Goal: Task Accomplishment & Management: Manage account settings

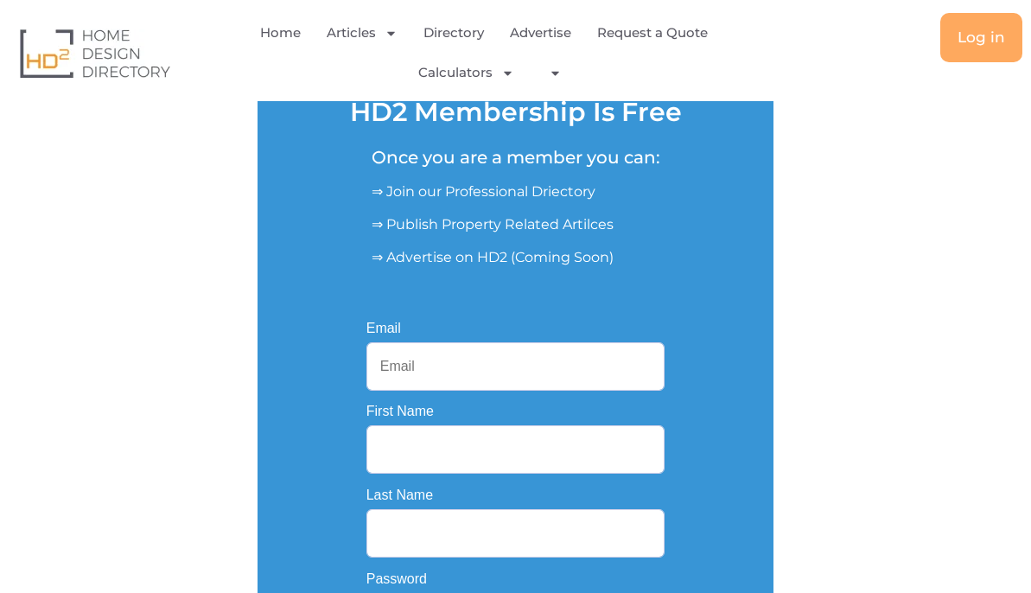
scroll to position [415, 0]
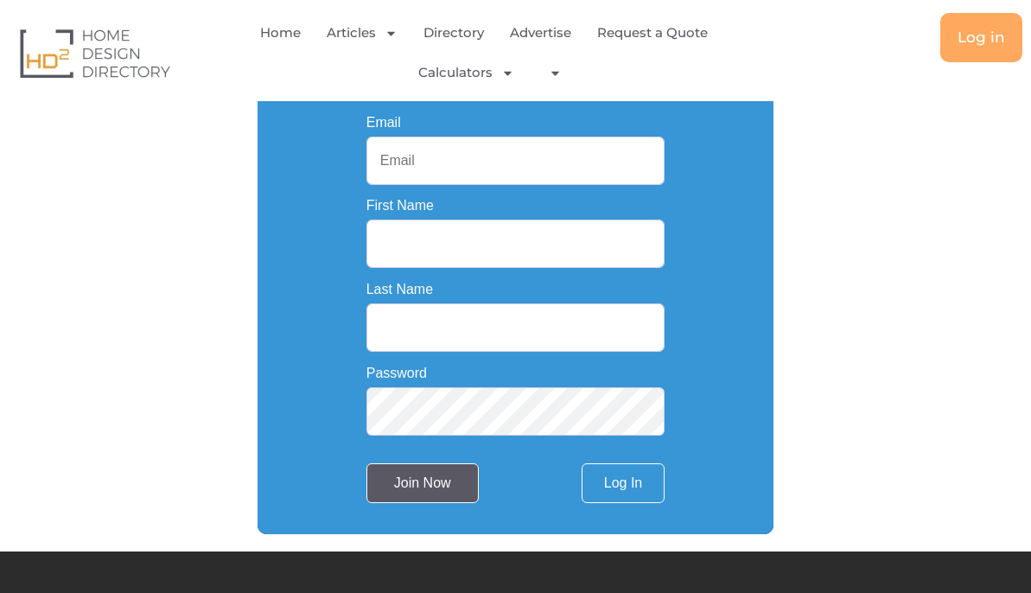
click at [454, 490] on input "Join Now" at bounding box center [422, 483] width 112 height 40
click at [455, 178] on input "Email" at bounding box center [515, 161] width 299 height 48
type input "[EMAIL_ADDRESS][DOMAIN_NAME]"
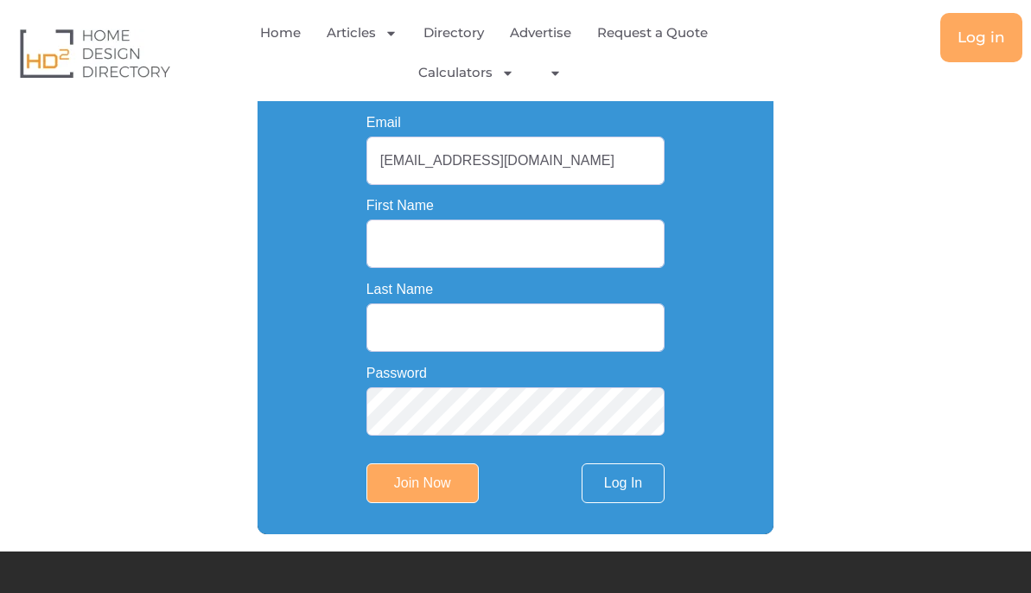
type input "Connected Electricians"
type input "and Cablers"
click at [639, 491] on link "Log In" at bounding box center [622, 483] width 83 height 40
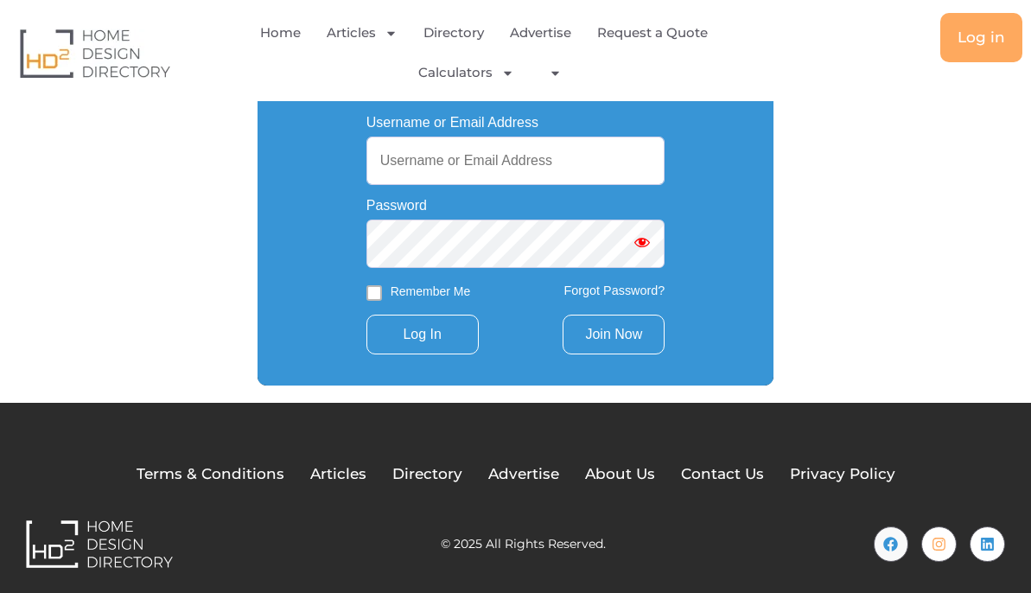
type input "[EMAIL_ADDRESS][DOMAIN_NAME]"
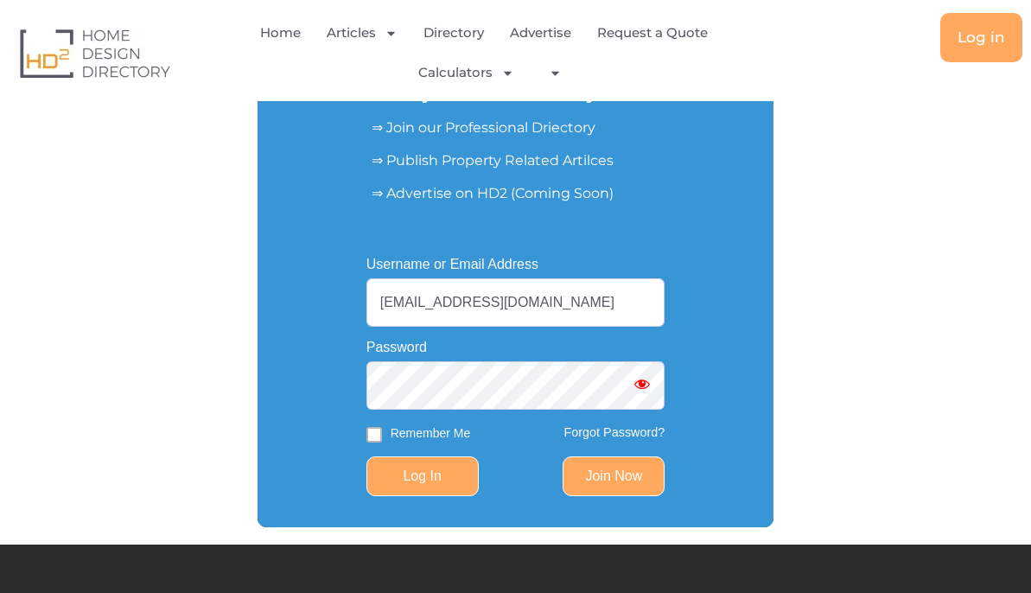
scroll to position [311, 0]
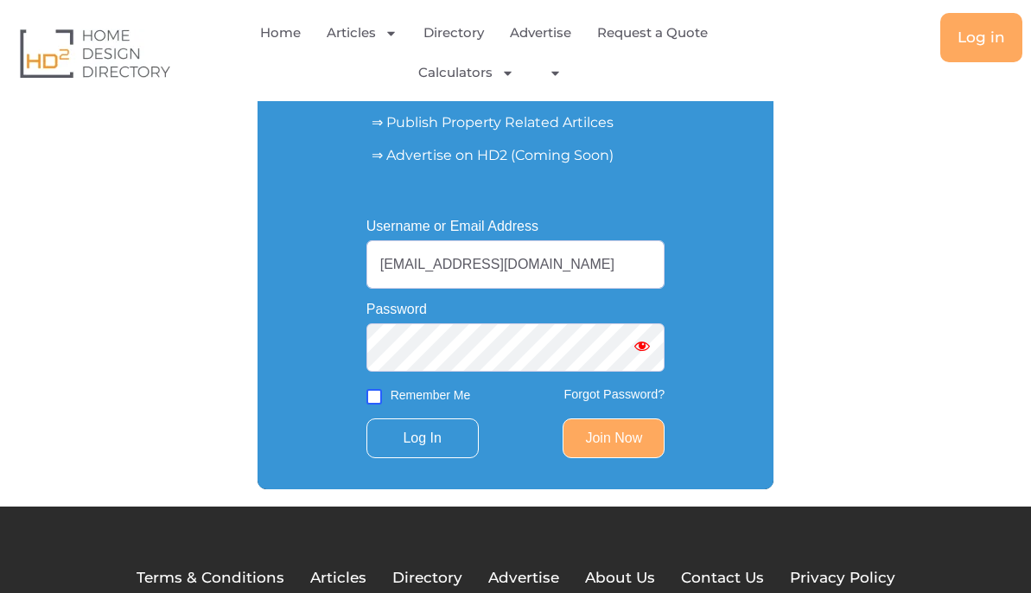
click at [376, 393] on input "Remember Me" at bounding box center [374, 397] width 16 height 16
checkbox input "true"
click at [569, 454] on link "Join Now" at bounding box center [613, 438] width 102 height 40
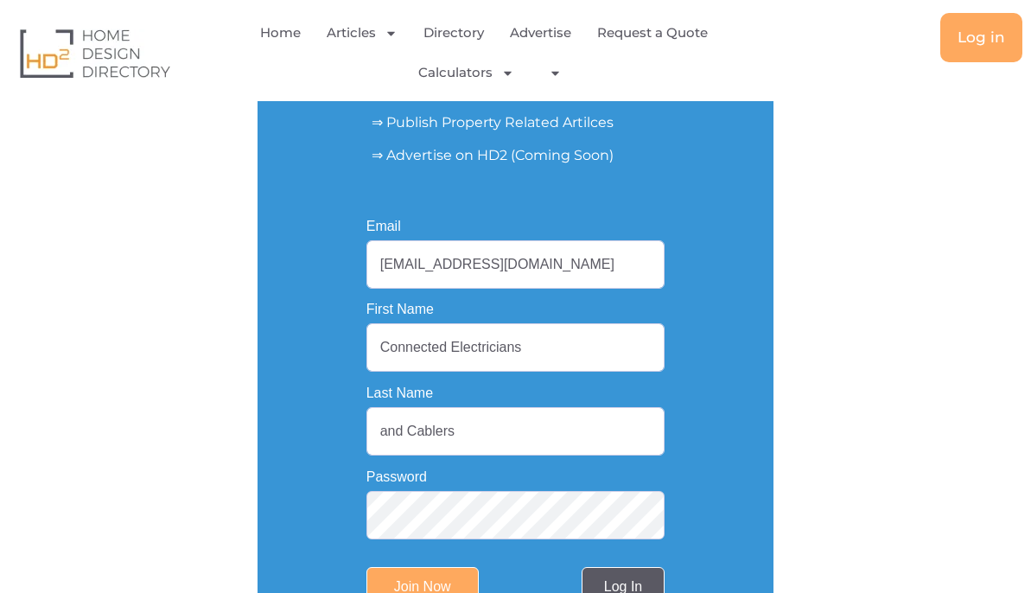
click at [651, 581] on link "Log In" at bounding box center [622, 587] width 83 height 40
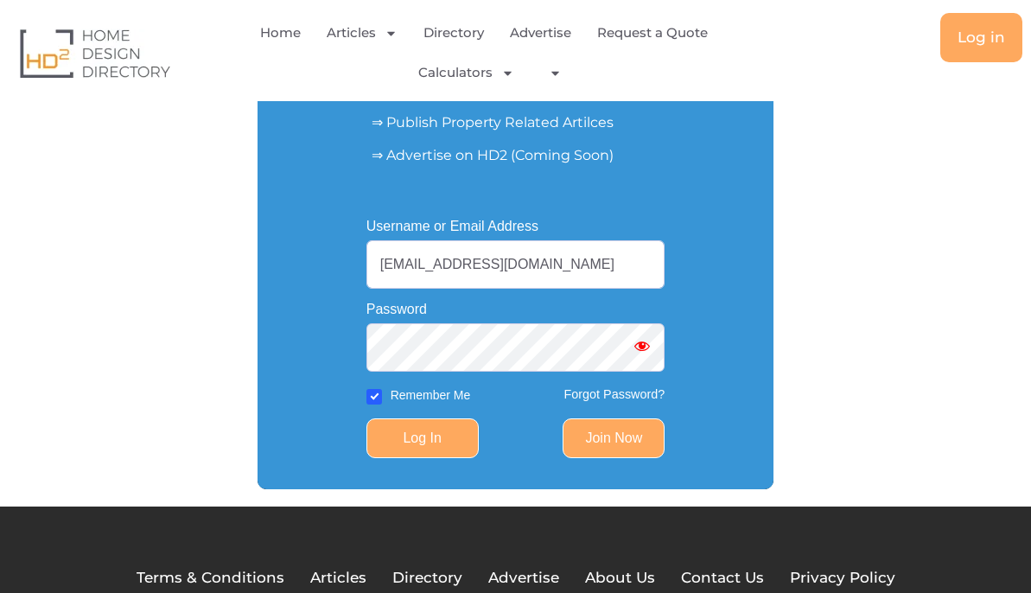
click at [435, 434] on input "Log In" at bounding box center [422, 438] width 112 height 40
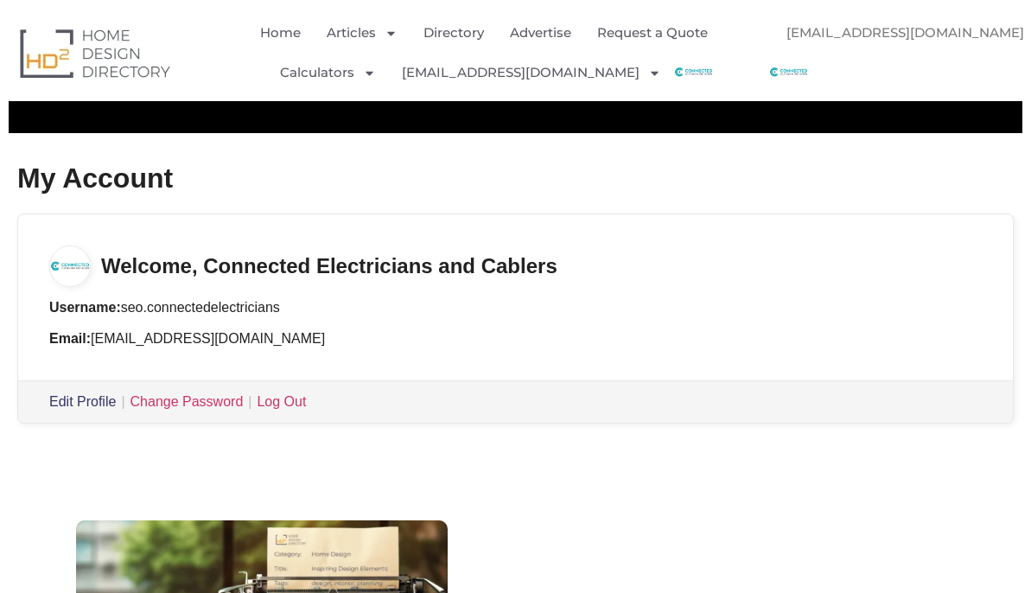
click at [55, 401] on link "Edit Profile" at bounding box center [82, 401] width 67 height 15
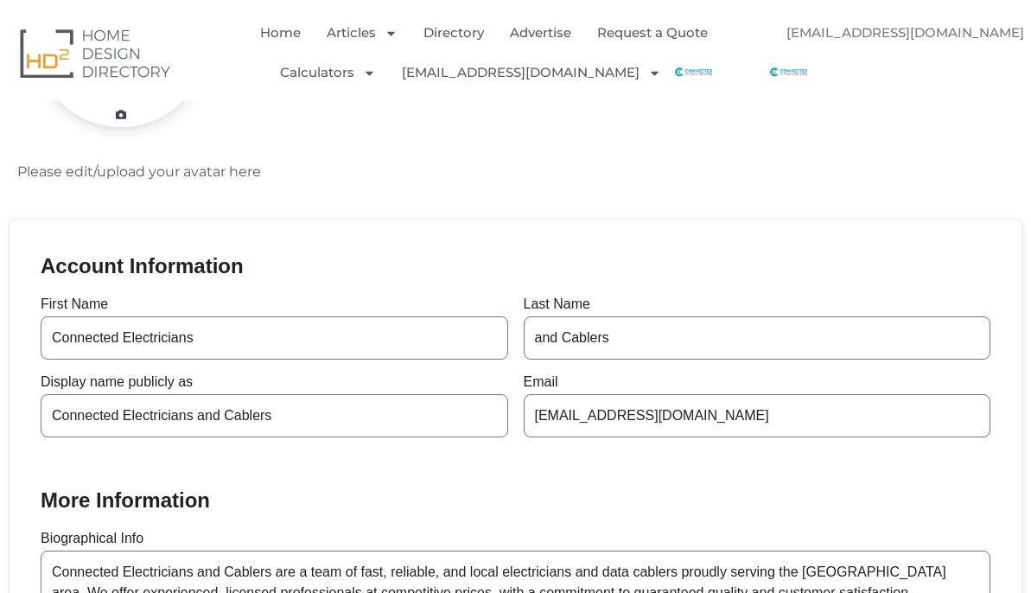
scroll to position [361, 0]
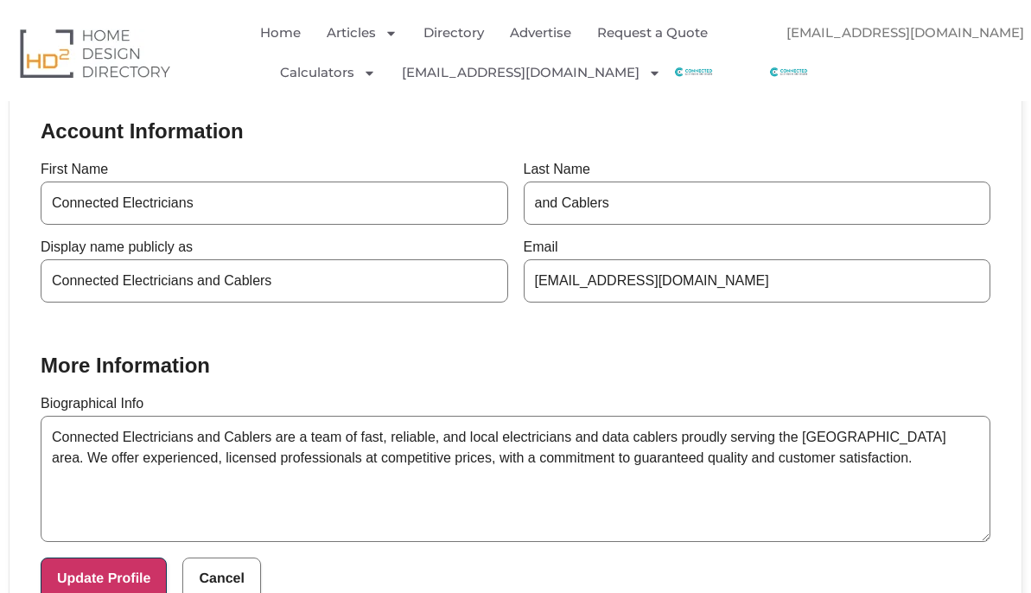
click at [106, 577] on button "Update Profile" at bounding box center [104, 578] width 126 height 43
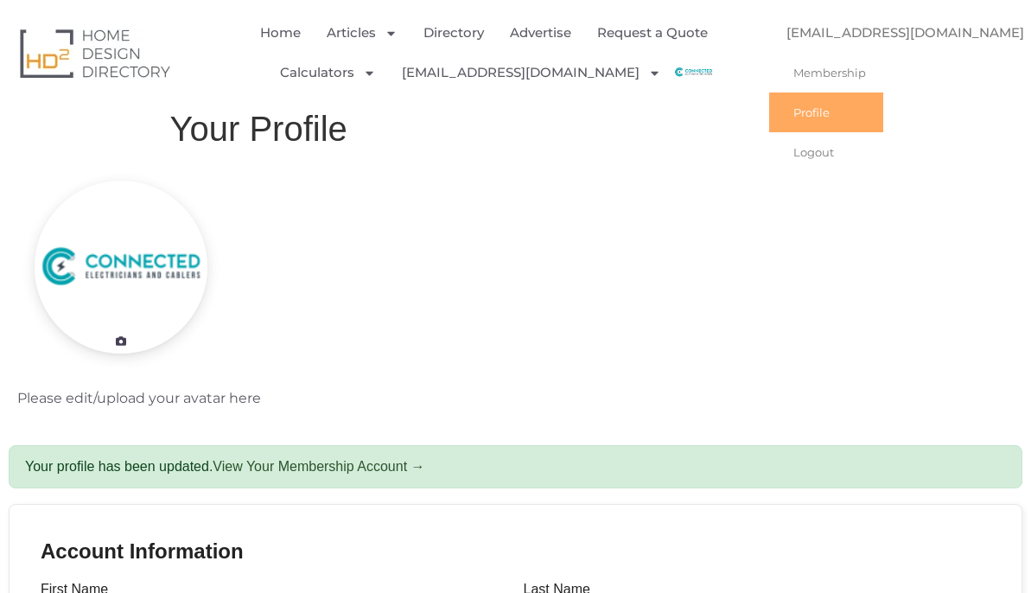
click at [900, 35] on link "[EMAIL_ADDRESS][DOMAIN_NAME]" at bounding box center [916, 33] width 294 height 40
click at [794, 111] on link "Profile" at bounding box center [826, 112] width 114 height 40
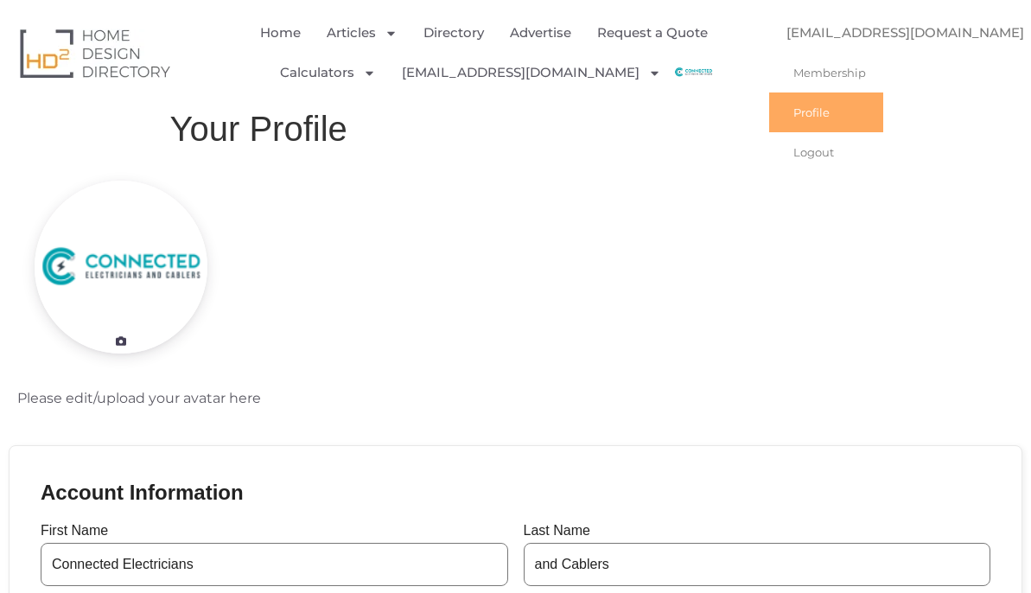
click at [890, 40] on link "[EMAIL_ADDRESS][DOMAIN_NAME]" at bounding box center [916, 33] width 294 height 40
click at [776, 67] on img "Menu" at bounding box center [788, 72] width 39 height 39
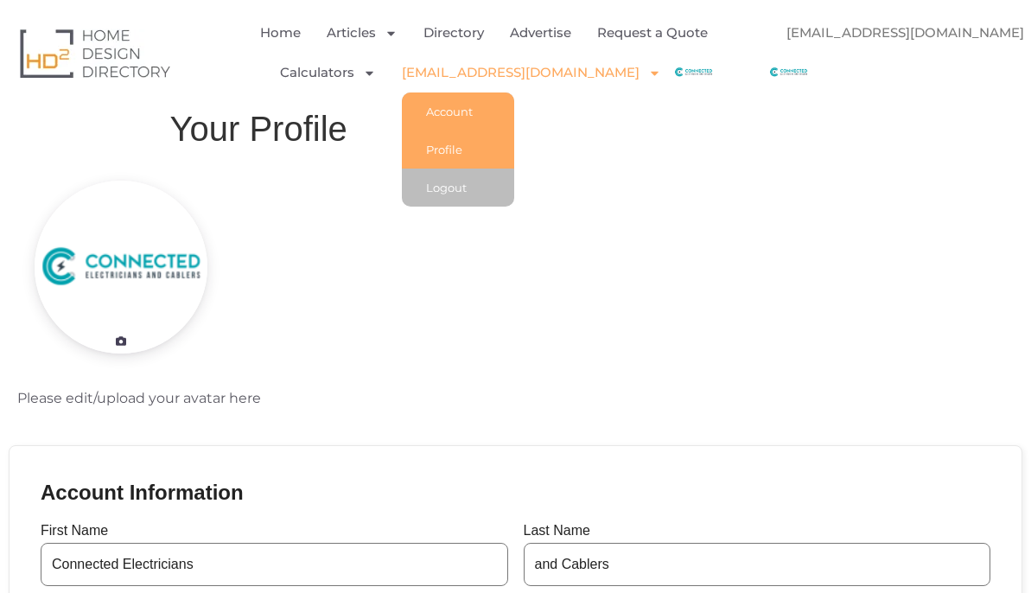
click at [438, 106] on link "Account" at bounding box center [458, 111] width 112 height 38
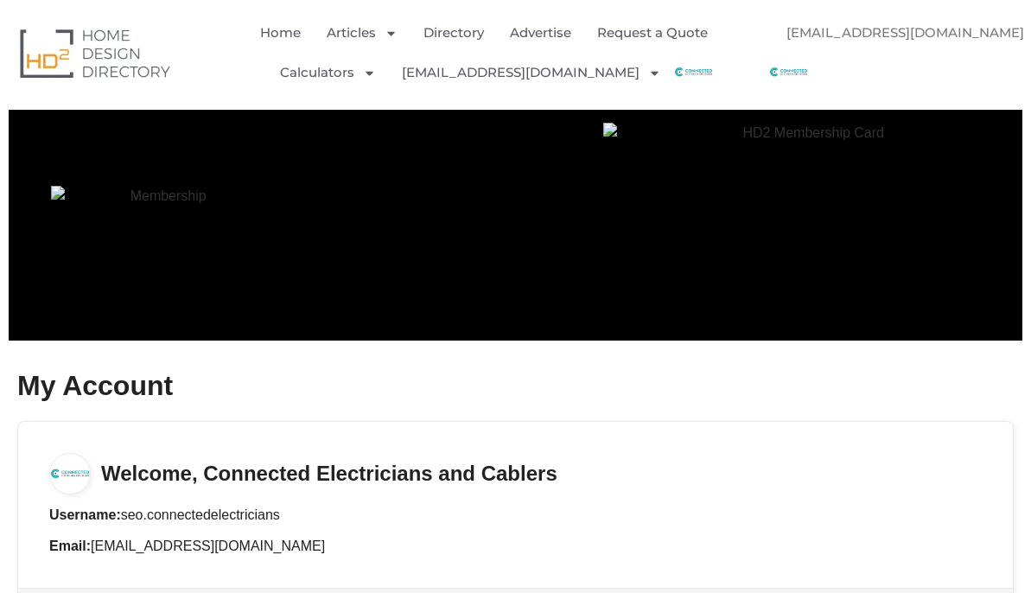
scroll to position [104, 0]
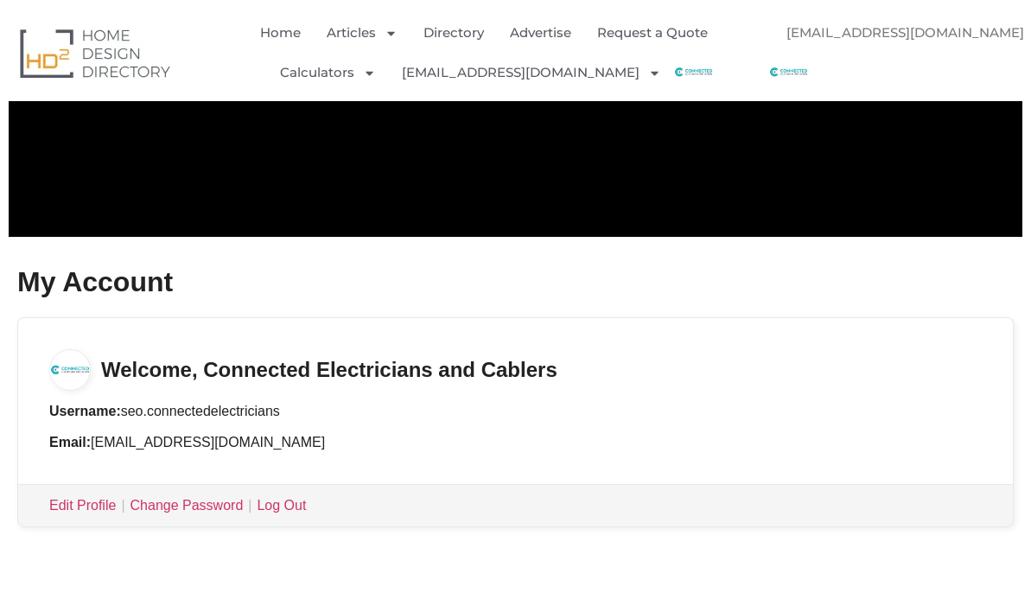
click at [778, 75] on img "Menu" at bounding box center [788, 72] width 39 height 39
click at [707, 71] on img "Menu" at bounding box center [693, 72] width 39 height 39
click at [127, 382] on h3 "Welcome, Connected Electricians and Cablers" at bounding box center [515, 354] width 995 height 73
click at [63, 367] on img at bounding box center [69, 369] width 41 height 41
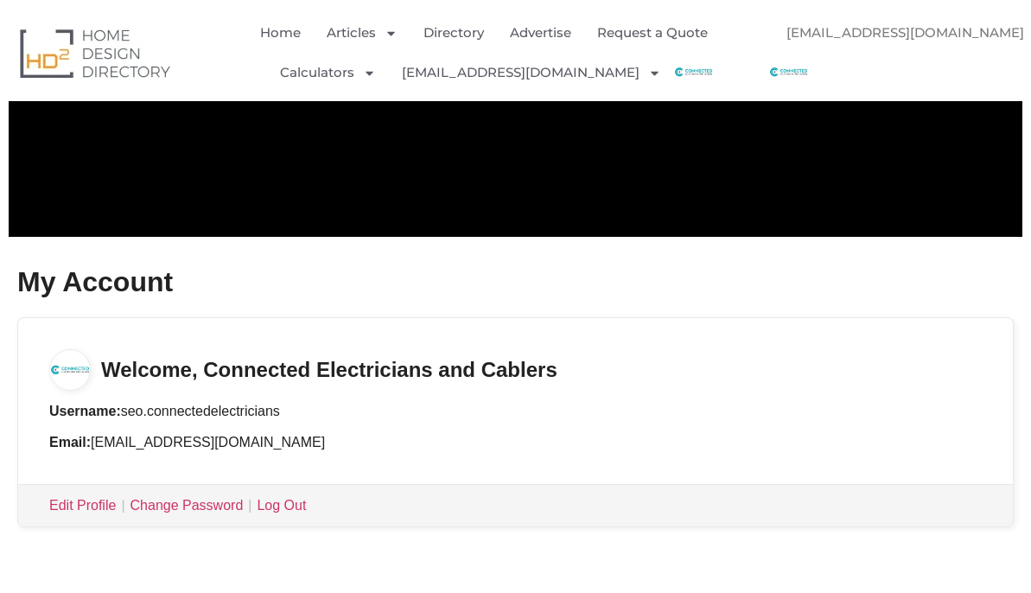
click at [311, 367] on h3 "Welcome, Connected Electricians and Cablers" at bounding box center [515, 354] width 995 height 73
click at [971, 30] on link "[EMAIL_ADDRESS][DOMAIN_NAME]" at bounding box center [916, 33] width 294 height 40
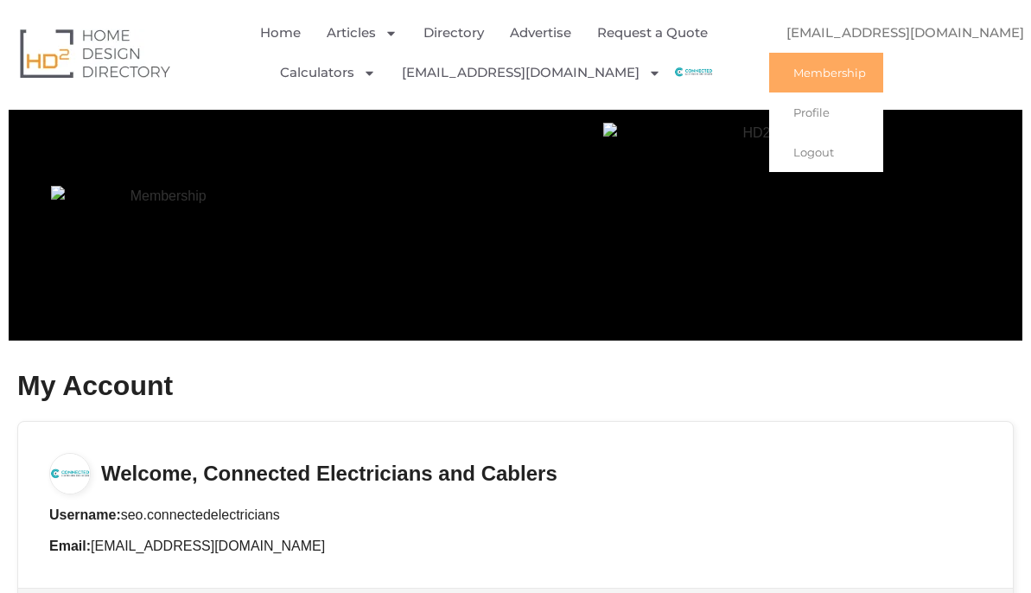
click at [928, 19] on link "[EMAIL_ADDRESS][DOMAIN_NAME]" at bounding box center [916, 33] width 294 height 40
click at [896, 41] on link "[EMAIL_ADDRESS][DOMAIN_NAME]" at bounding box center [916, 33] width 294 height 40
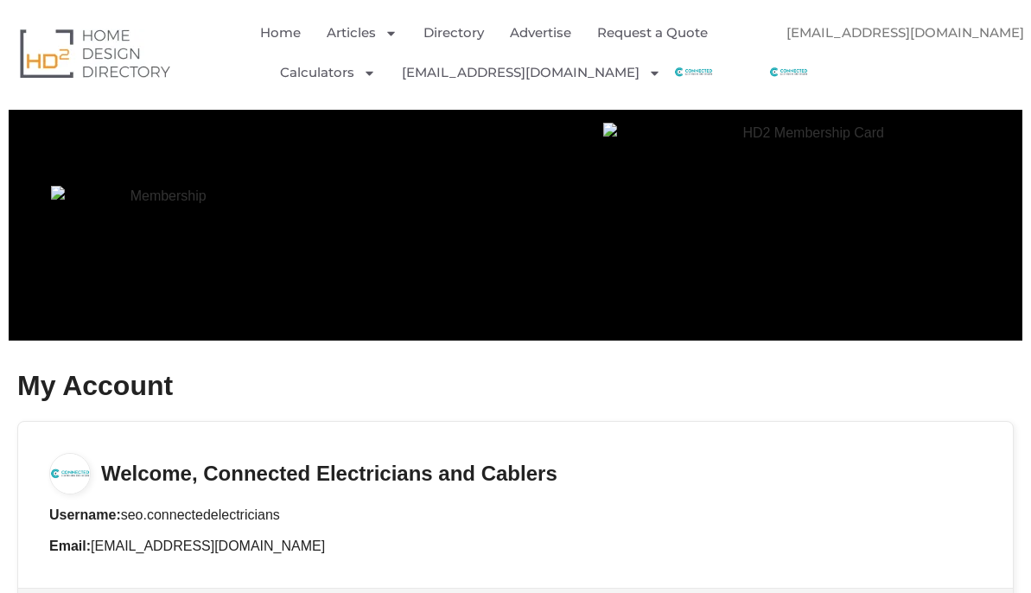
click at [860, 22] on link "[EMAIL_ADDRESS][DOMAIN_NAME]" at bounding box center [916, 33] width 294 height 40
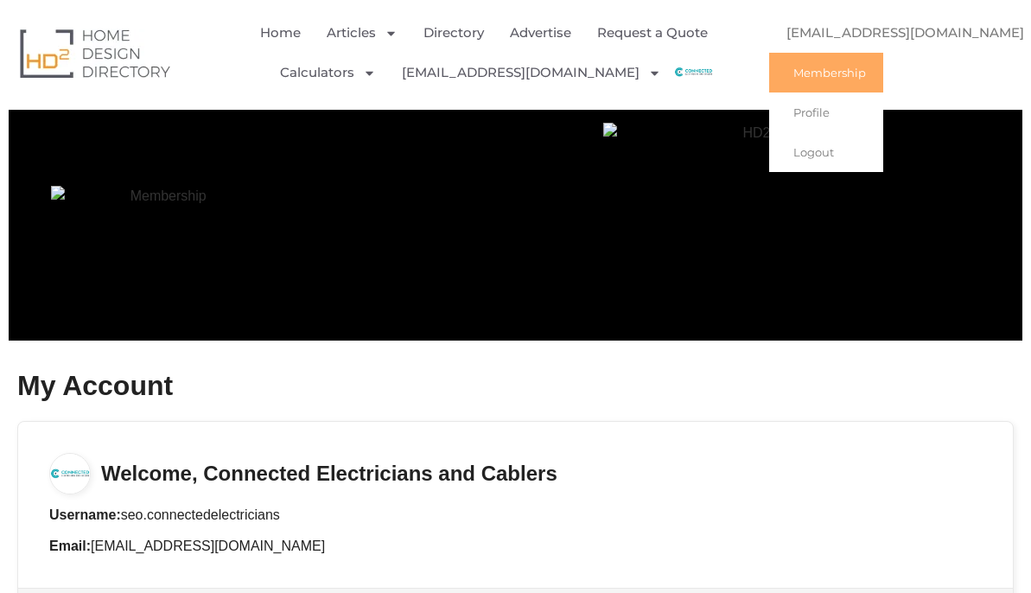
click at [851, 30] on link "[EMAIL_ADDRESS][DOMAIN_NAME]" at bounding box center [916, 33] width 294 height 40
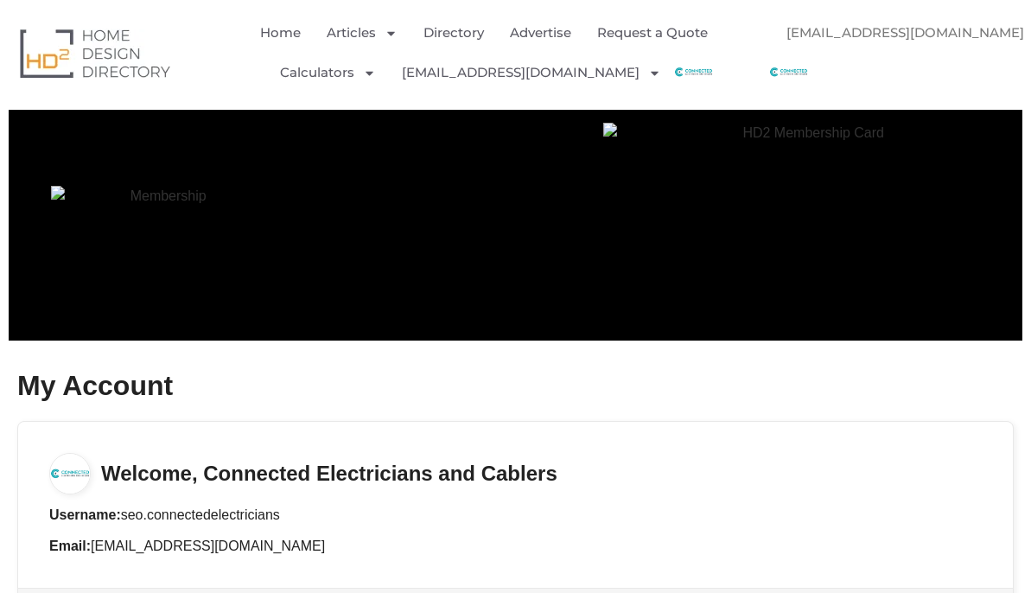
click at [851, 30] on link "[EMAIL_ADDRESS][DOMAIN_NAME]" at bounding box center [916, 33] width 294 height 40
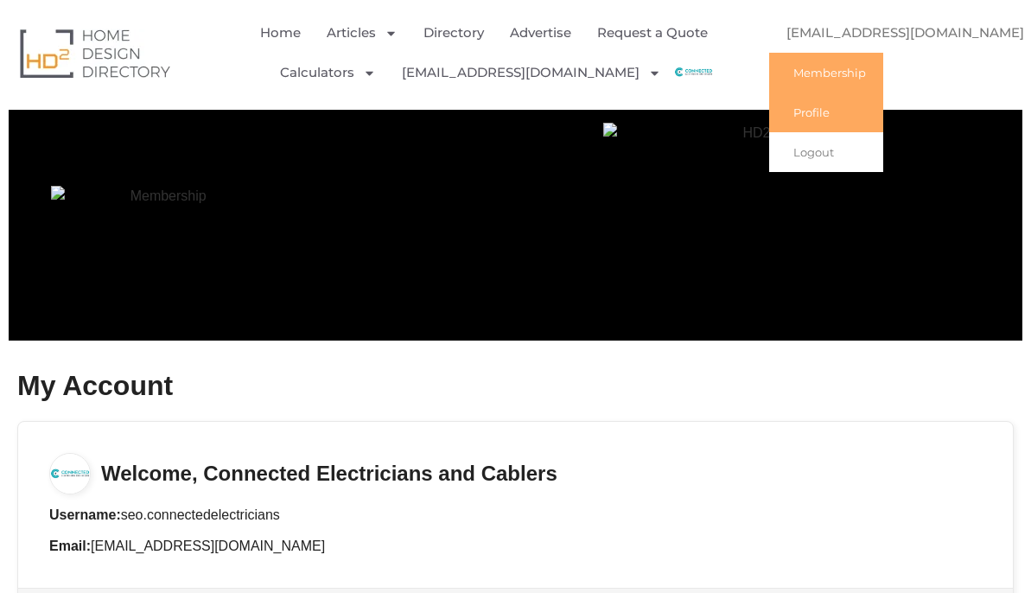
click at [817, 111] on link "Profile" at bounding box center [826, 112] width 114 height 40
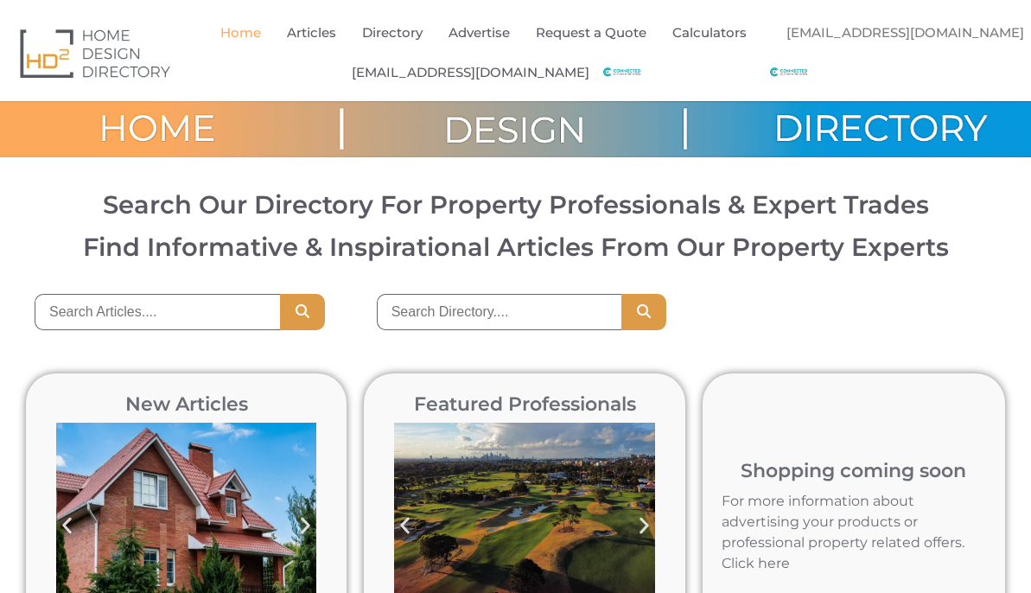
click at [499, 309] on input "search" at bounding box center [499, 312] width 245 height 36
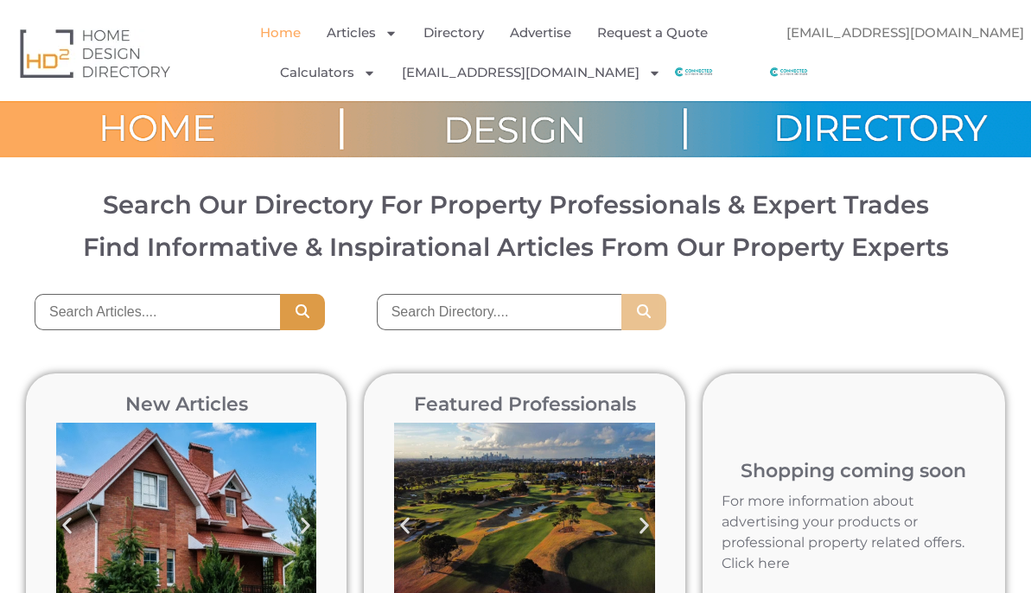
type input "Connected Electricians and cablers"
click at [516, 318] on input "Connected Electricians and cablers" at bounding box center [499, 312] width 245 height 36
click at [656, 313] on button "Search" at bounding box center [643, 312] width 45 height 36
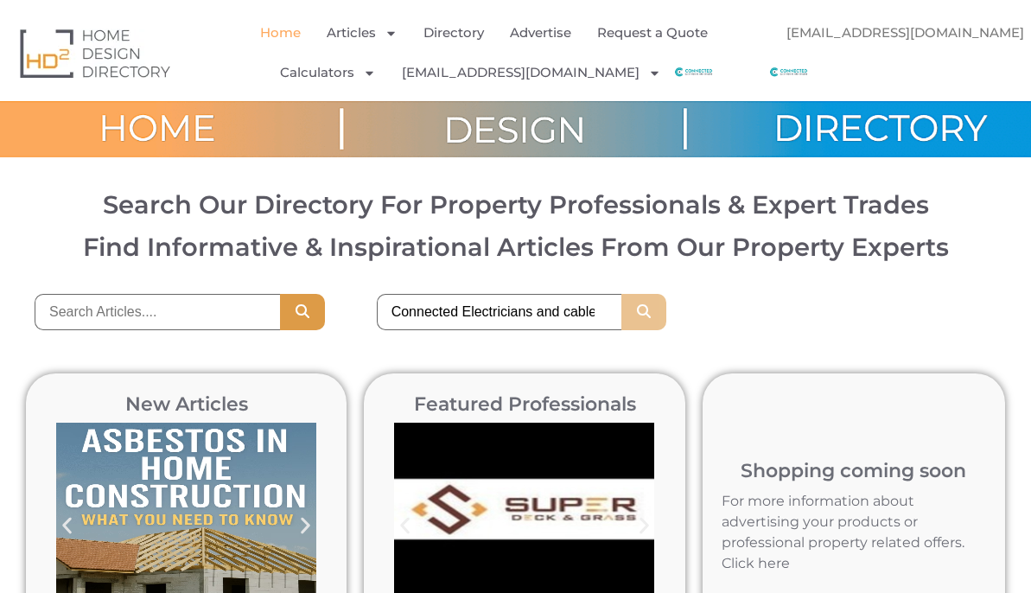
click at [646, 310] on icon "Search" at bounding box center [643, 311] width 17 height 14
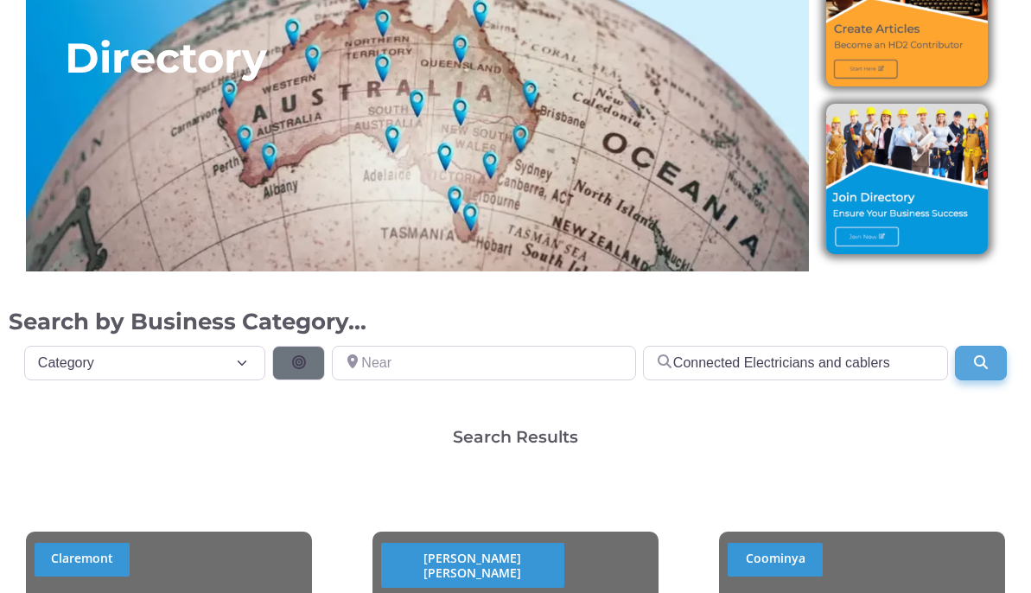
click at [983, 363] on icon "Search" at bounding box center [980, 362] width 17 height 14
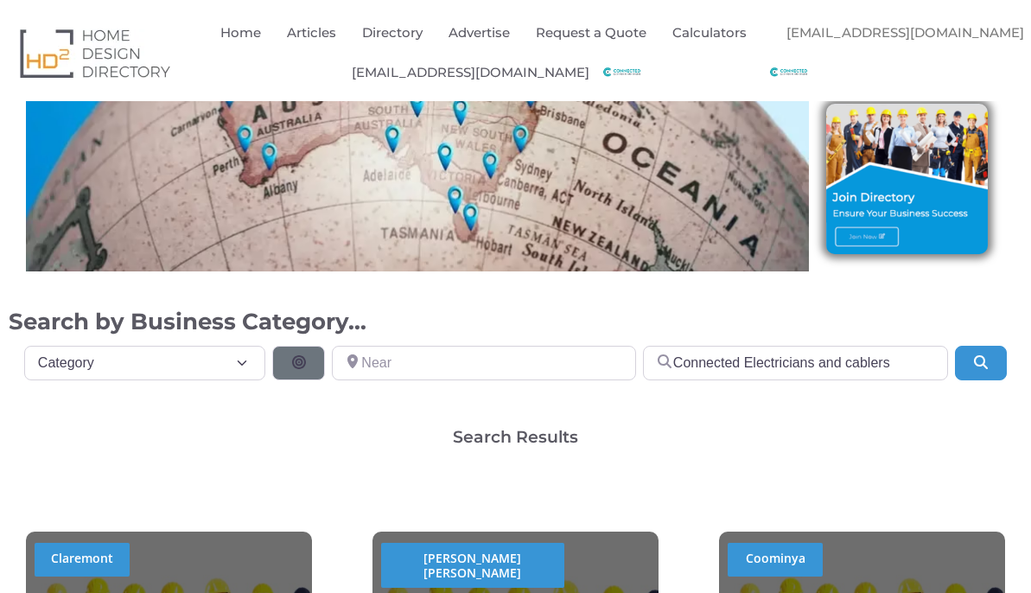
click at [964, 32] on link "[EMAIL_ADDRESS][DOMAIN_NAME]" at bounding box center [905, 33] width 272 height 40
